Goal: Task Accomplishment & Management: Use online tool/utility

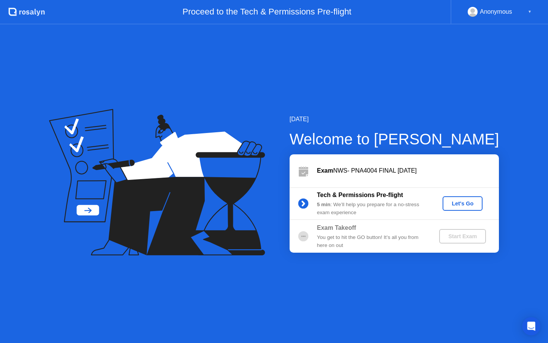
click at [453, 200] on div "Let's Go" at bounding box center [463, 203] width 34 height 6
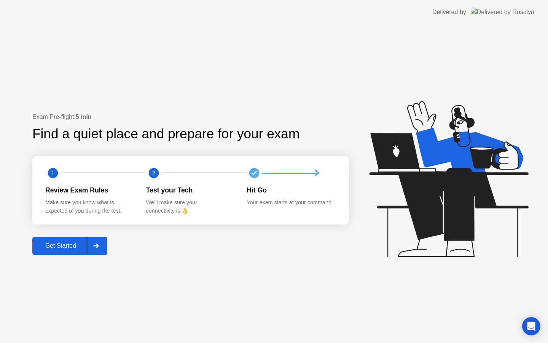
click at [67, 242] on div "Get Started" at bounding box center [61, 245] width 52 height 7
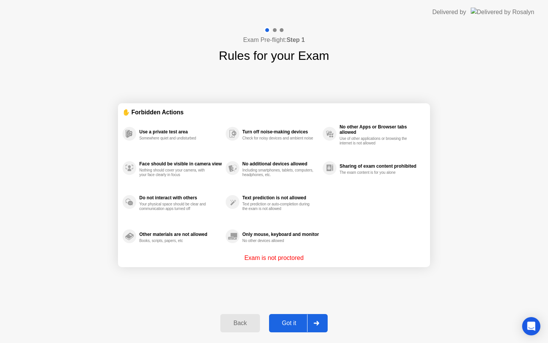
click at [292, 321] on div "Got it" at bounding box center [289, 322] width 36 height 7
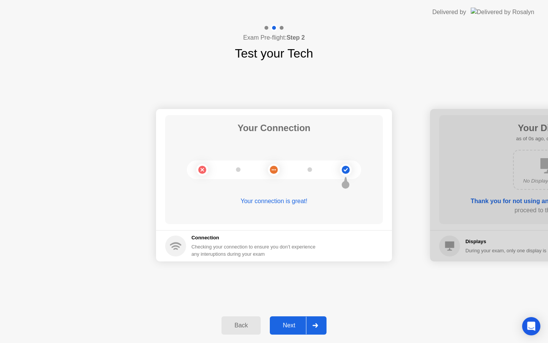
click at [289, 327] on div "Next" at bounding box center [289, 325] width 34 height 7
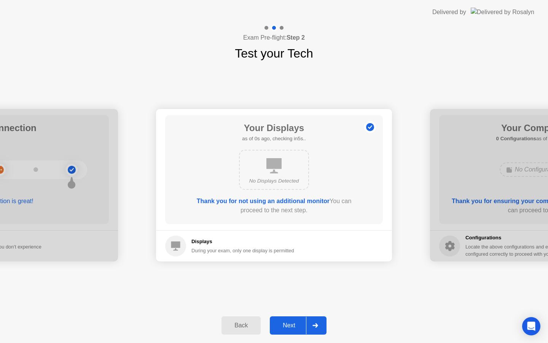
click at [289, 327] on div "Next" at bounding box center [289, 325] width 34 height 7
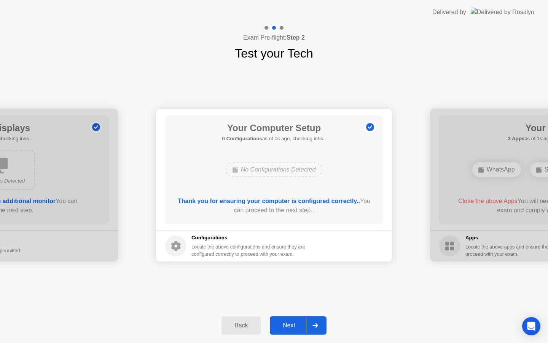
click at [289, 327] on div "Next" at bounding box center [289, 325] width 34 height 7
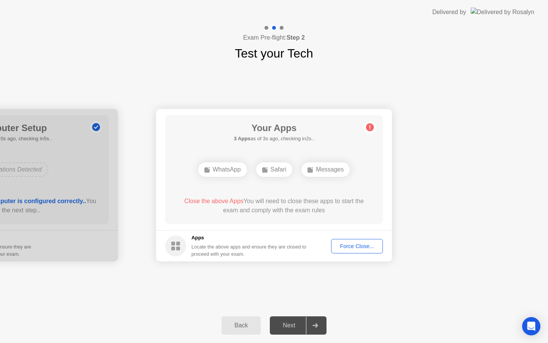
click at [357, 243] on div "Force Close..." at bounding box center [357, 246] width 46 height 6
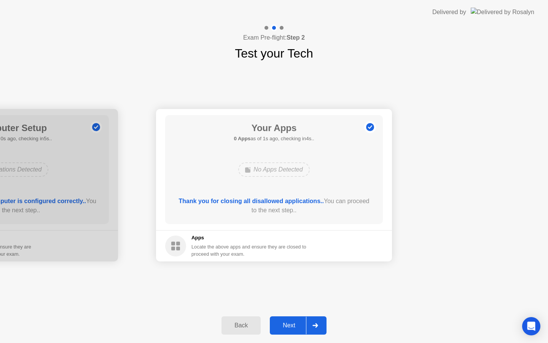
click at [290, 322] on div "Next" at bounding box center [289, 325] width 34 height 7
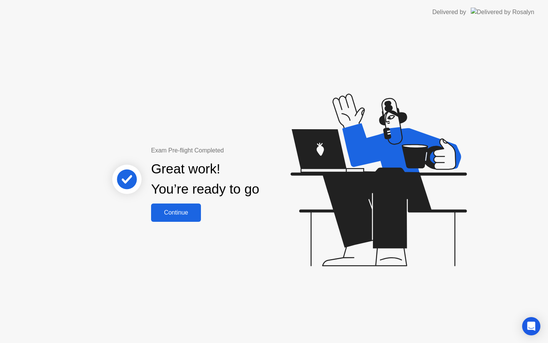
click at [191, 211] on div "Continue" at bounding box center [175, 212] width 45 height 7
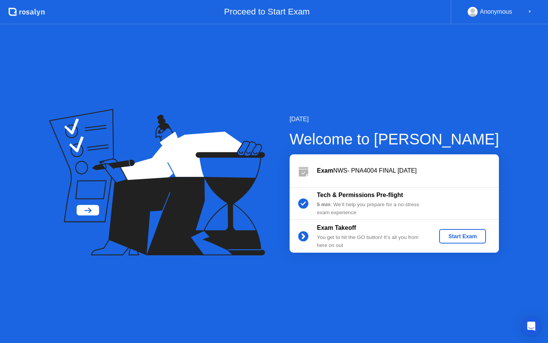
click at [457, 236] on div "Start Exam" at bounding box center [462, 236] width 41 height 6
